Goal: Information Seeking & Learning: Learn about a topic

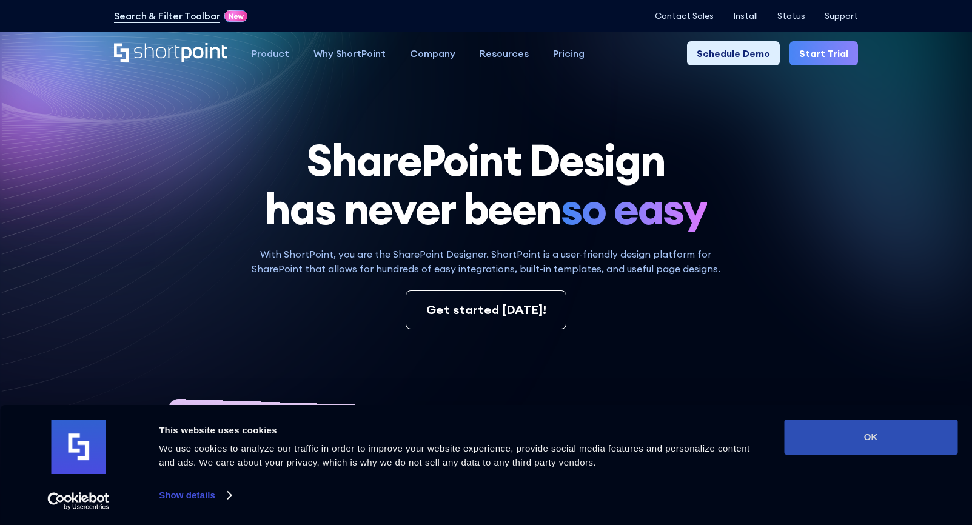
click at [824, 426] on button "OK" at bounding box center [870, 437] width 173 height 35
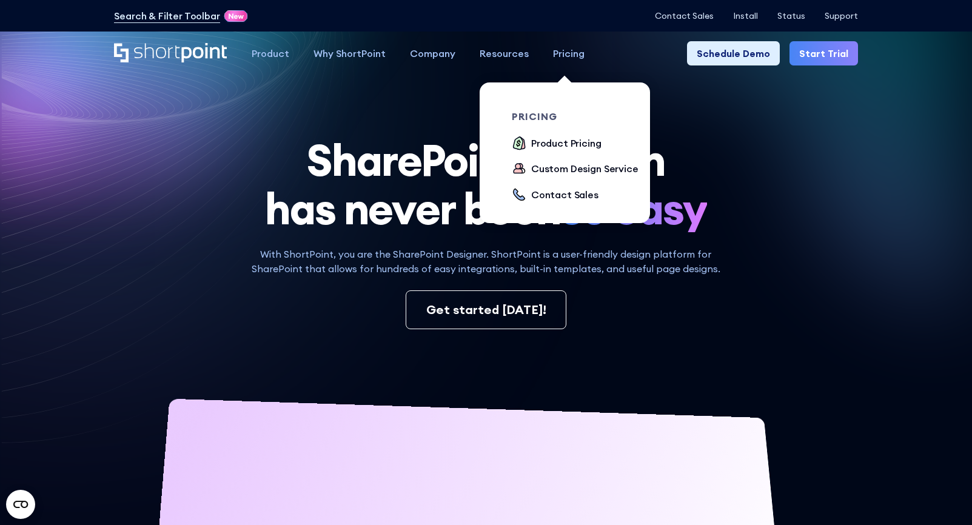
click at [566, 50] on div "Pricing" at bounding box center [569, 53] width 32 height 15
click at [551, 140] on div "Product Pricing" at bounding box center [566, 143] width 70 height 15
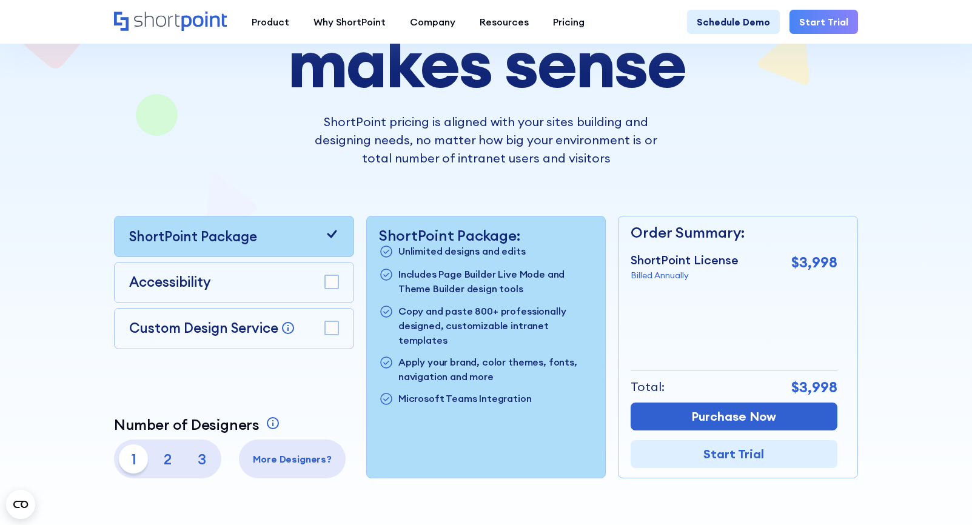
scroll to position [175, 0]
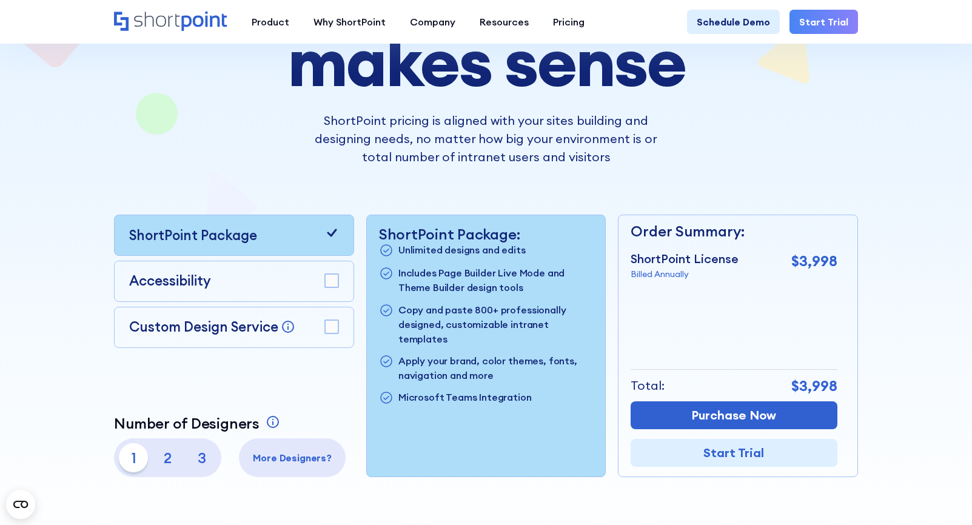
click at [334, 283] on rect at bounding box center [331, 280] width 13 height 13
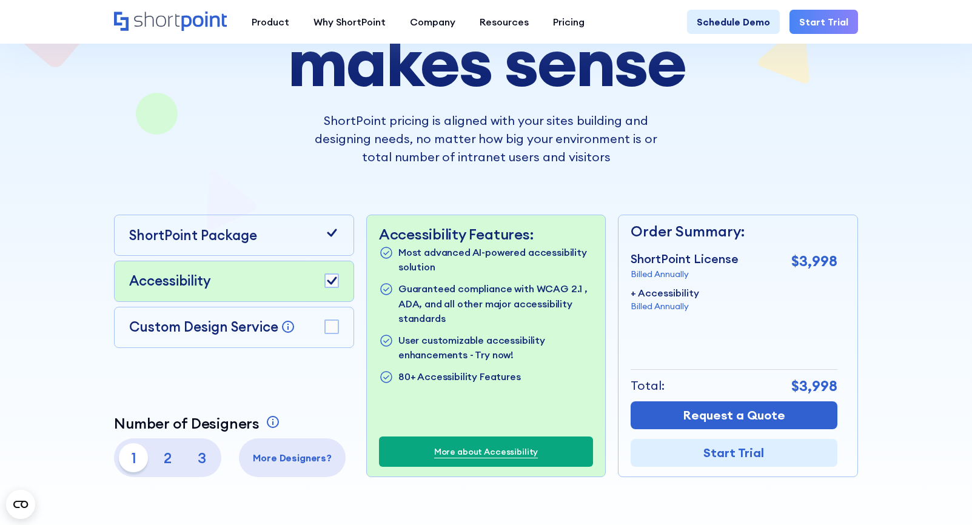
click at [335, 281] on rect at bounding box center [331, 280] width 13 height 13
click at [337, 230] on icon at bounding box center [332, 233] width 15 height 15
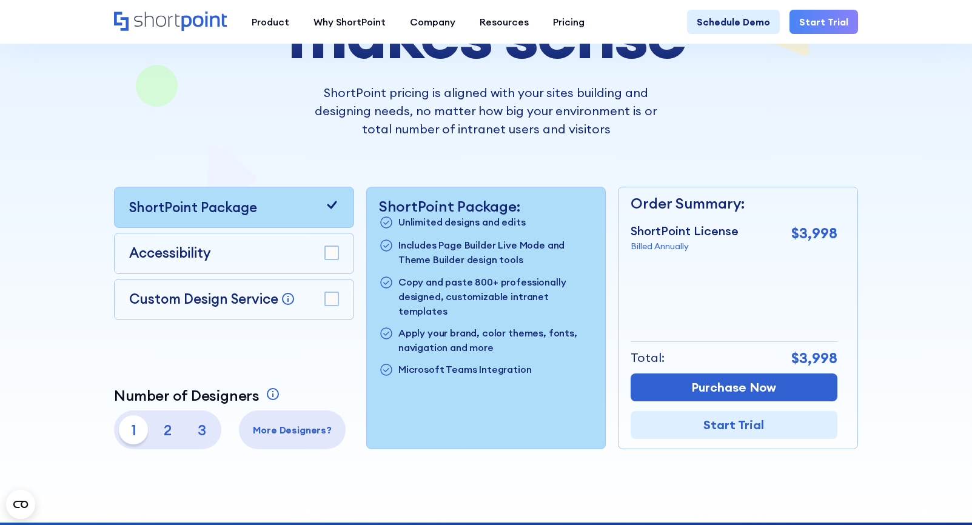
scroll to position [205, 0]
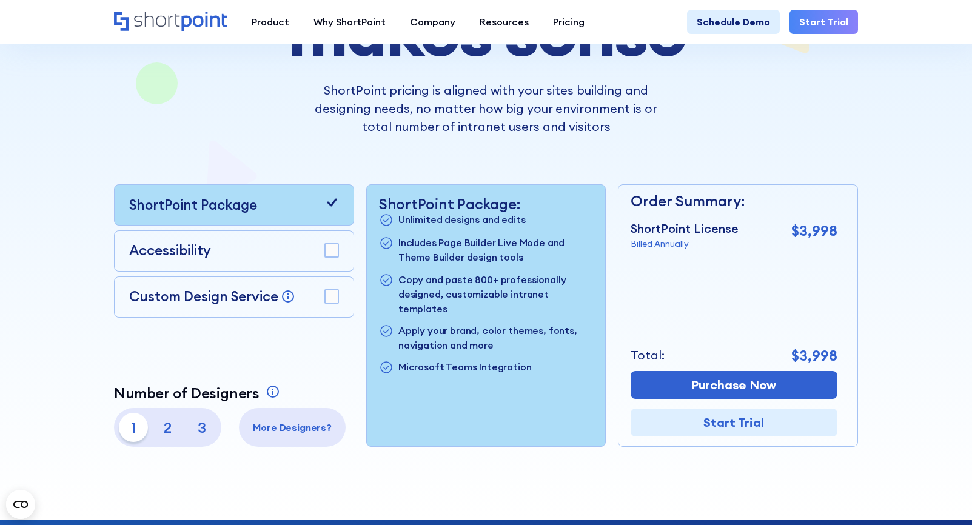
click at [289, 263] on div "Accessibility" at bounding box center [234, 250] width 240 height 41
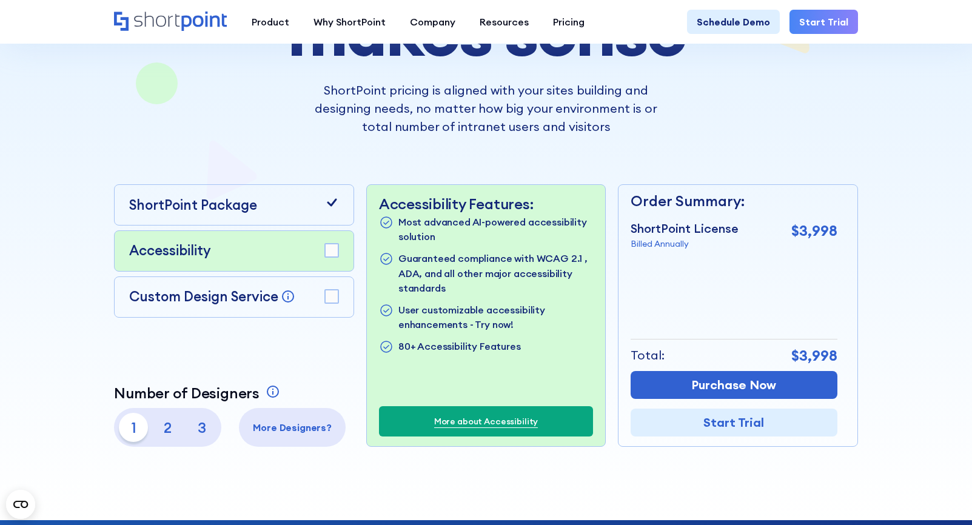
click at [320, 255] on div "Accessibility" at bounding box center [233, 251] width 209 height 21
click at [326, 252] on rect at bounding box center [331, 250] width 13 height 13
click at [341, 219] on div "ShortPoint Package" at bounding box center [234, 204] width 240 height 41
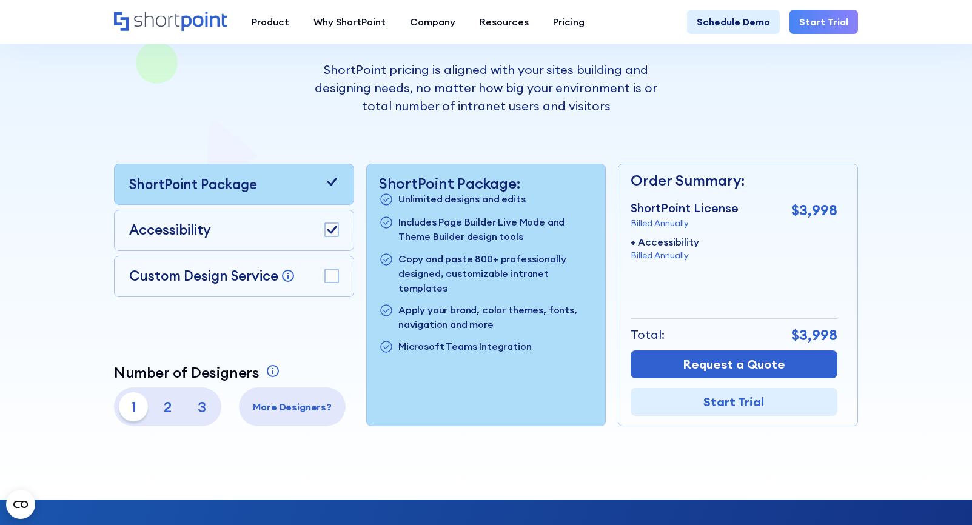
scroll to position [227, 0]
